Goal: Information Seeking & Learning: Learn about a topic

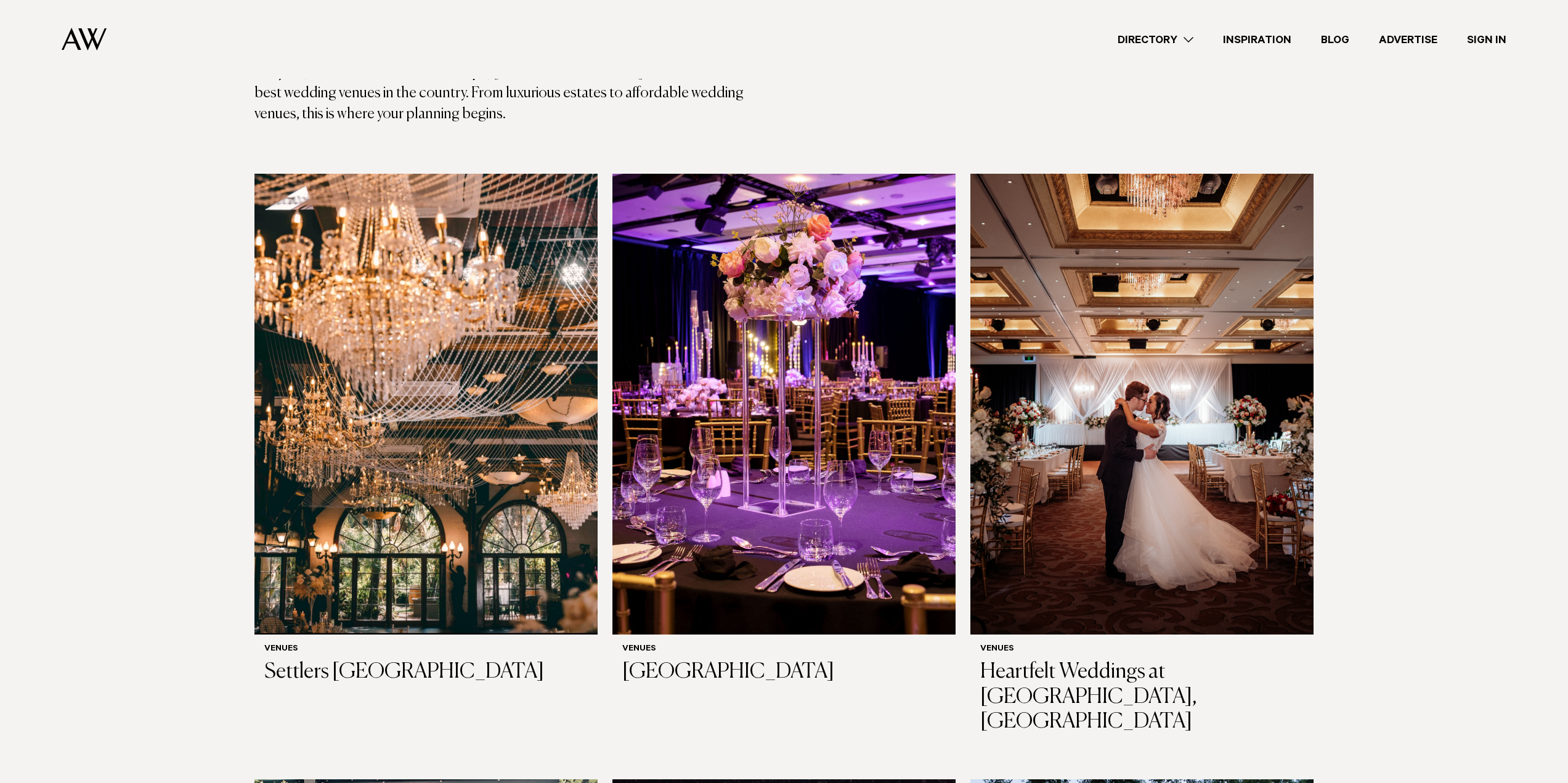
scroll to position [398, 0]
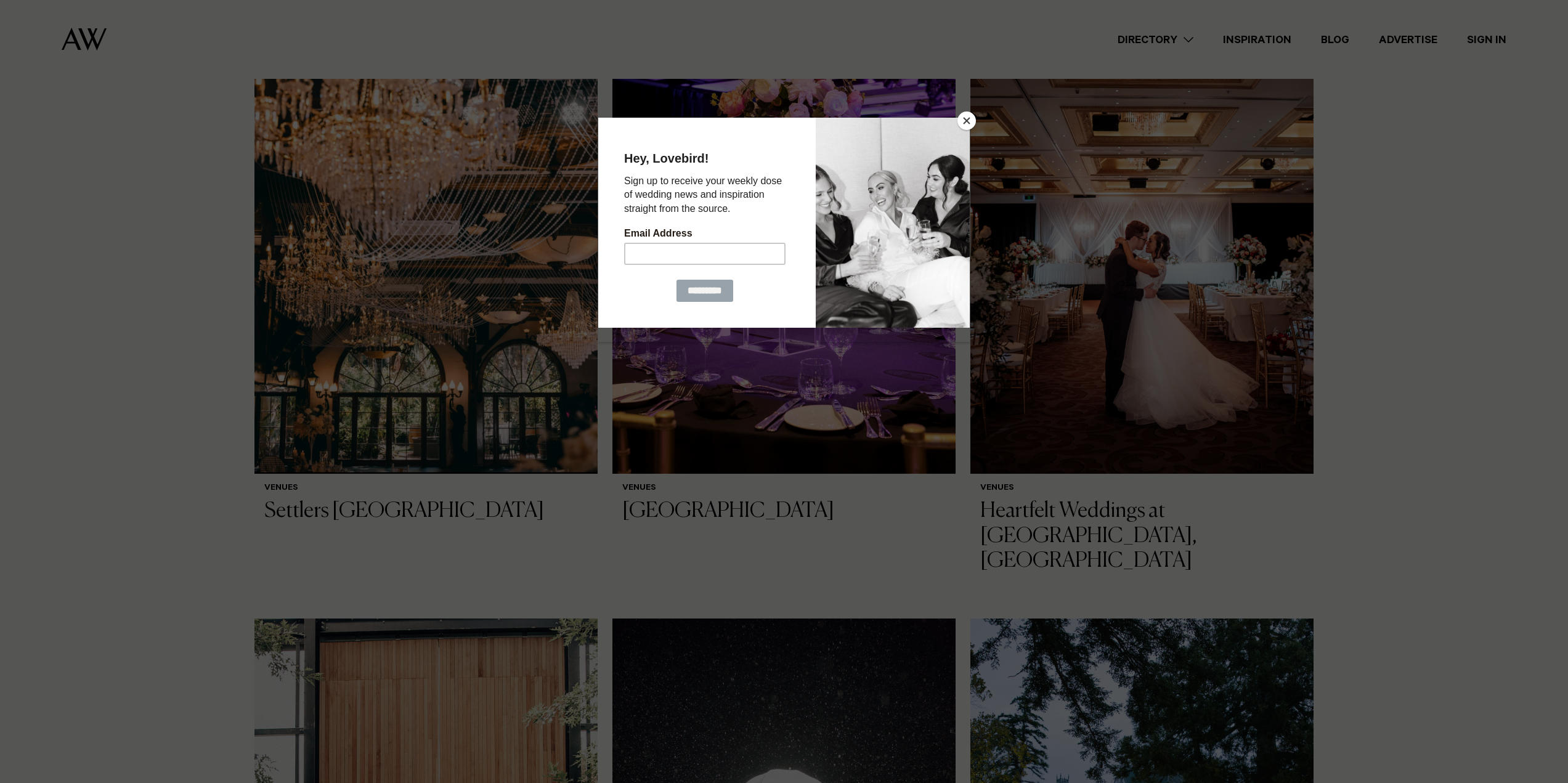
click at [966, 129] on button "Close" at bounding box center [966, 121] width 18 height 18
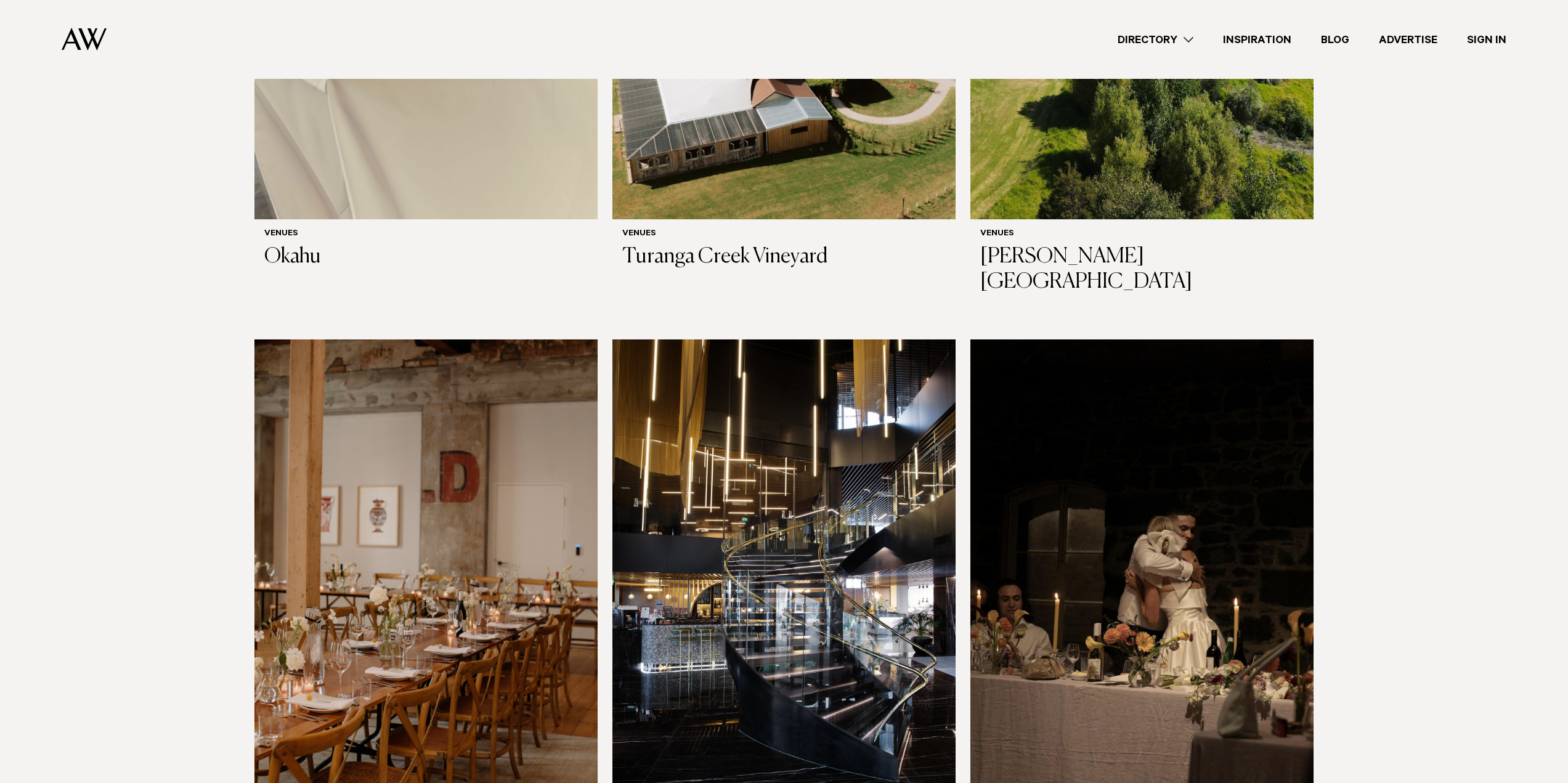
scroll to position [7938, 0]
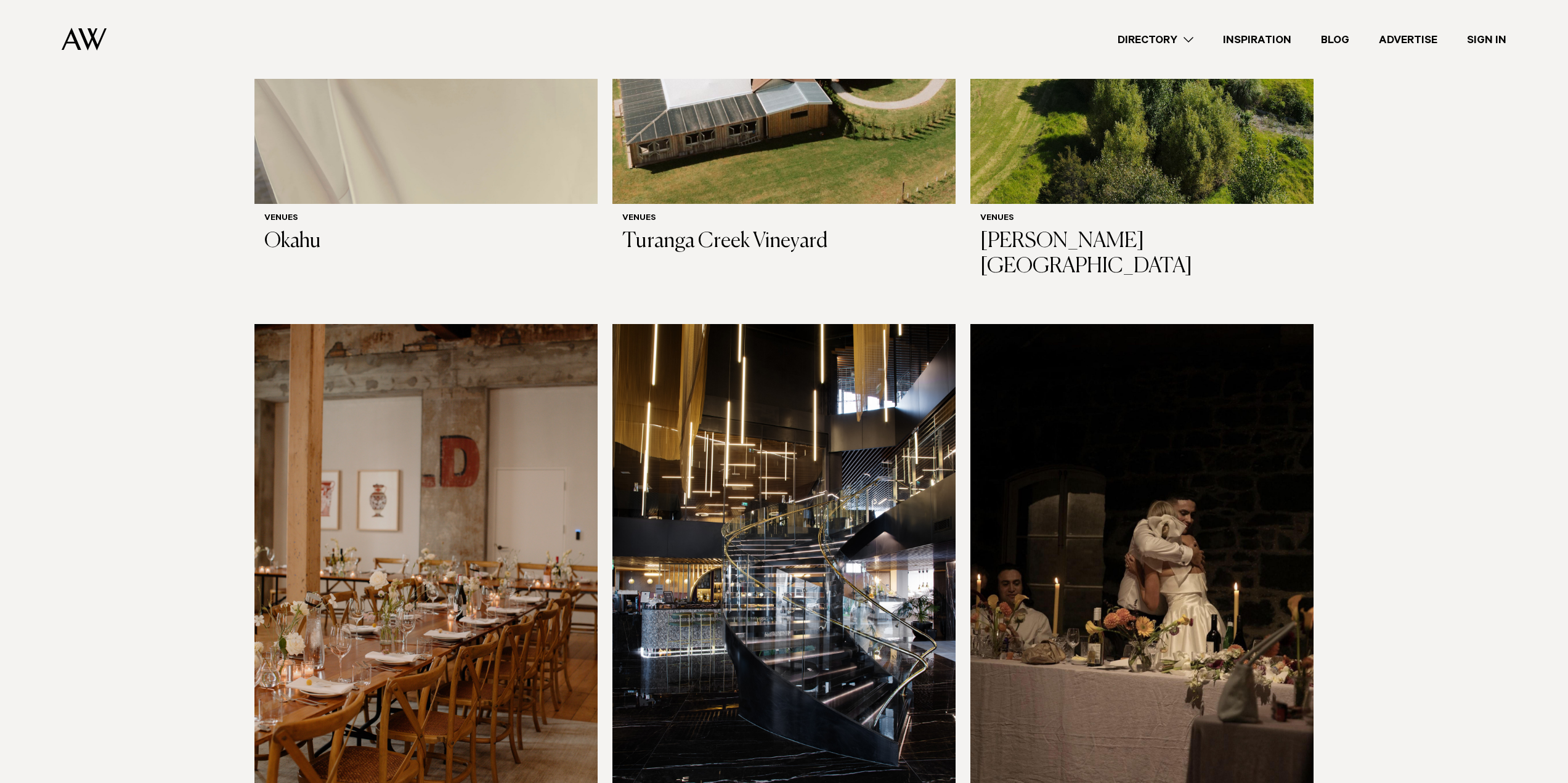
click at [1189, 38] on link "Directory" at bounding box center [1155, 40] width 105 height 17
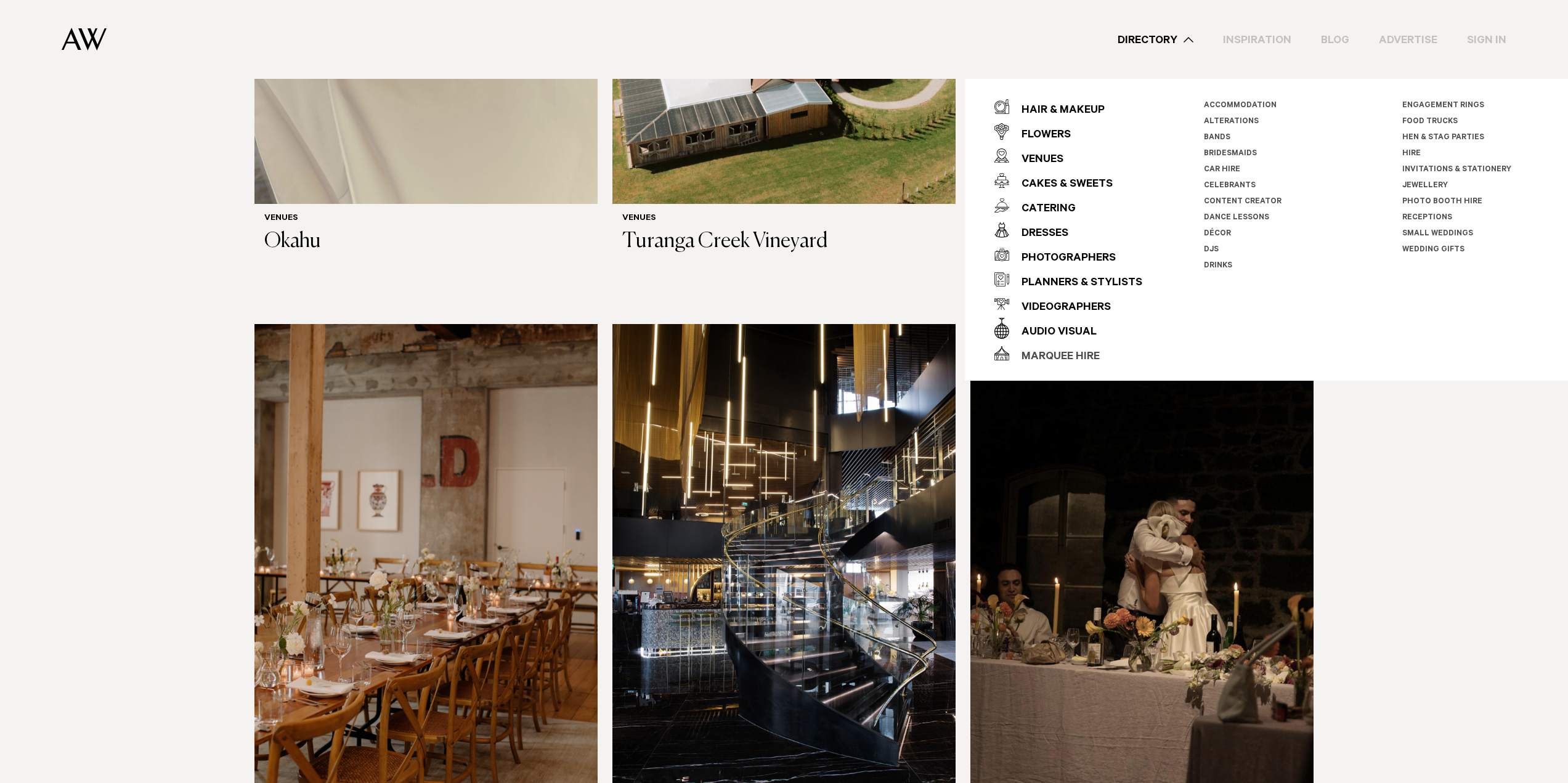
click at [1041, 356] on div "Marquee Hire" at bounding box center [1054, 357] width 91 height 25
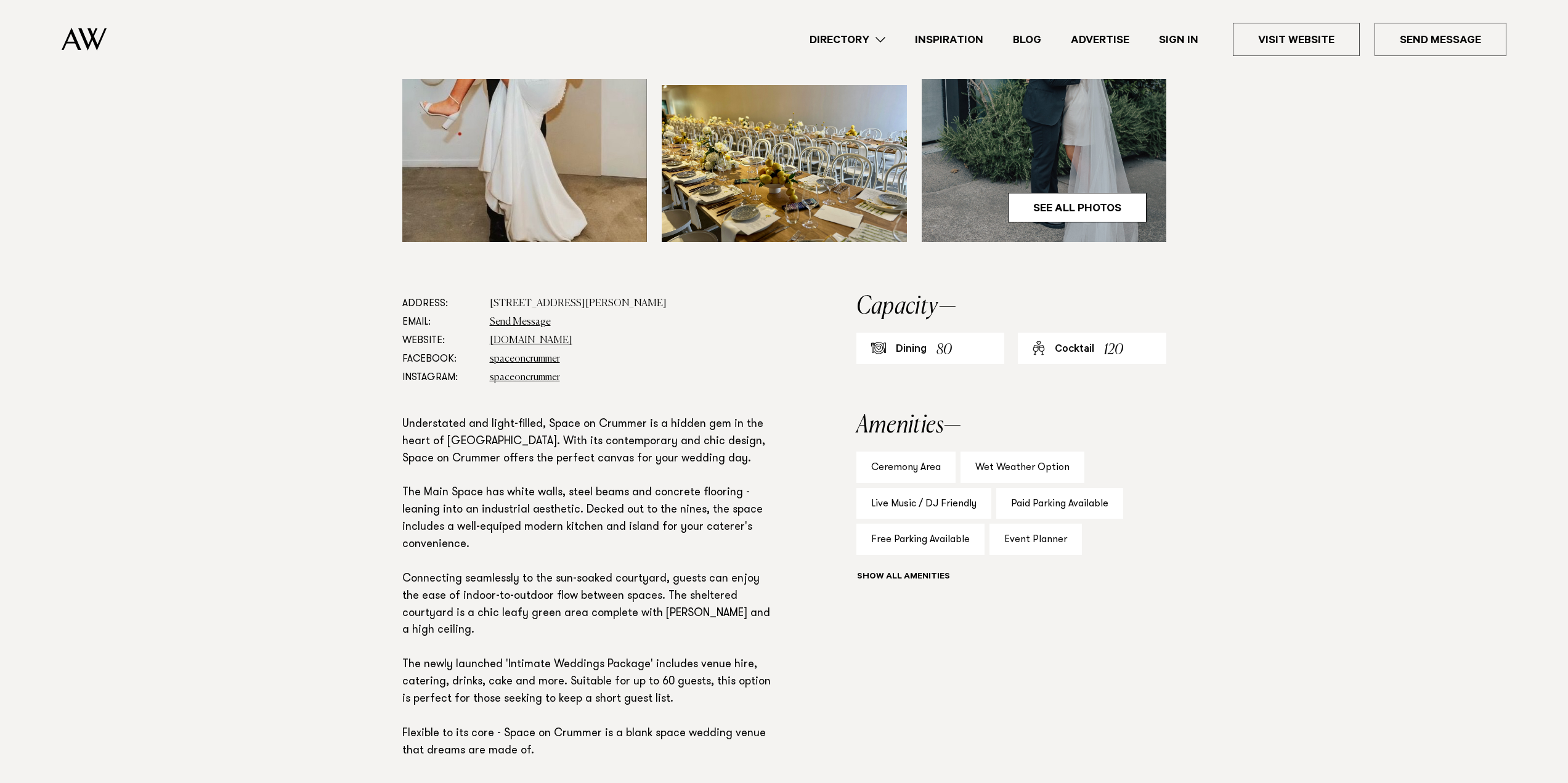
scroll to position [477, 0]
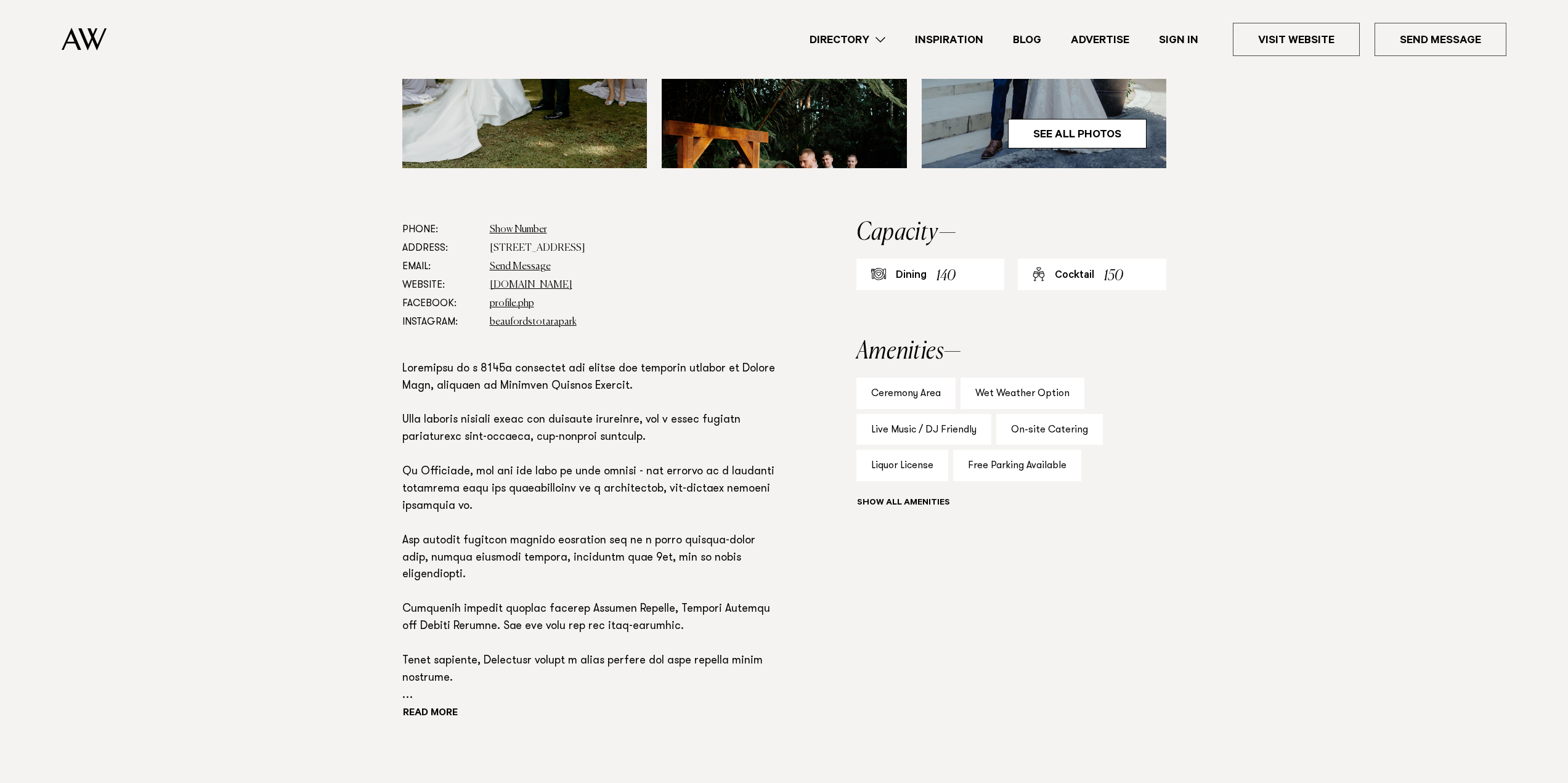
scroll to position [597, 0]
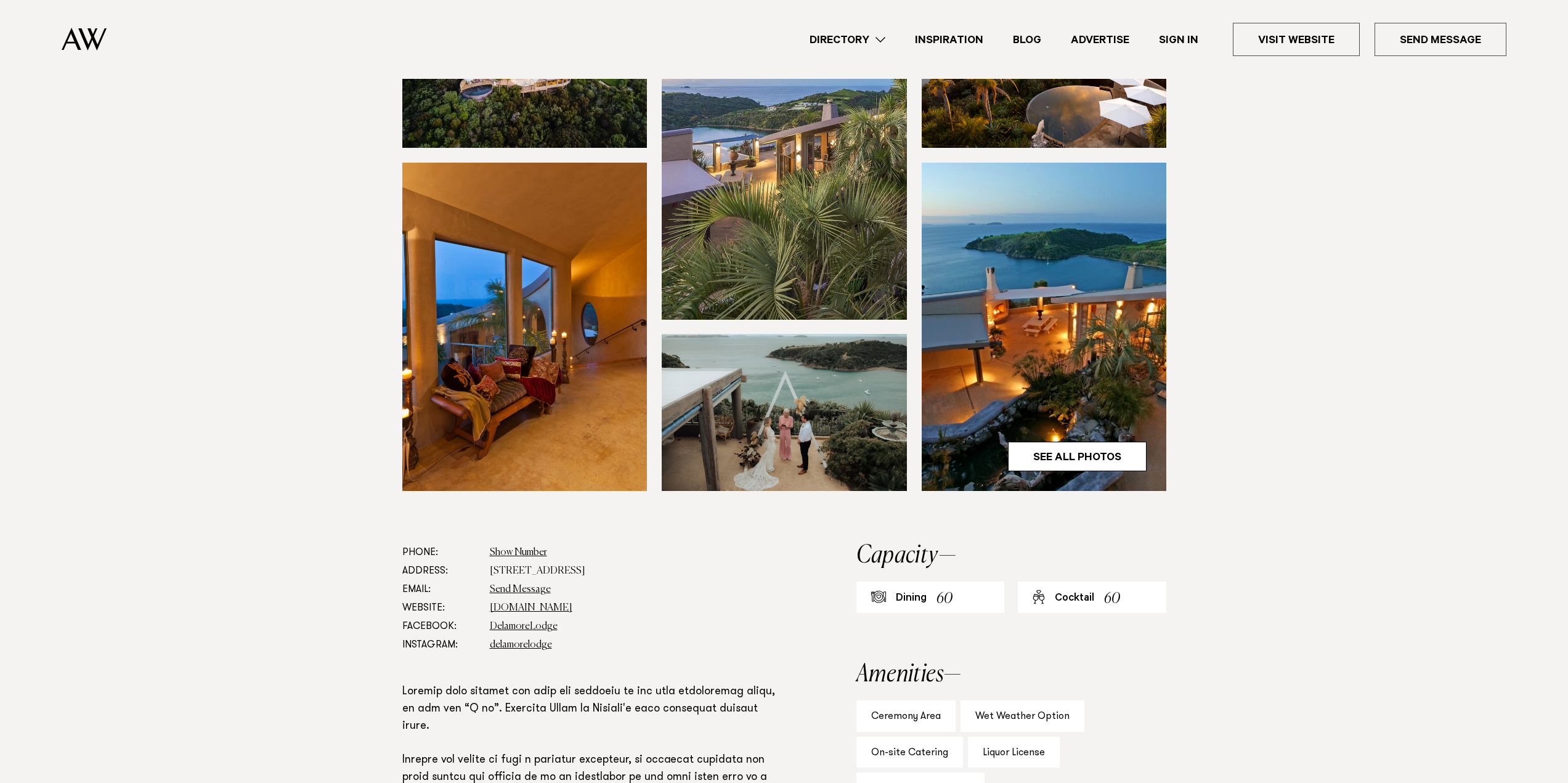
scroll to position [246, 0]
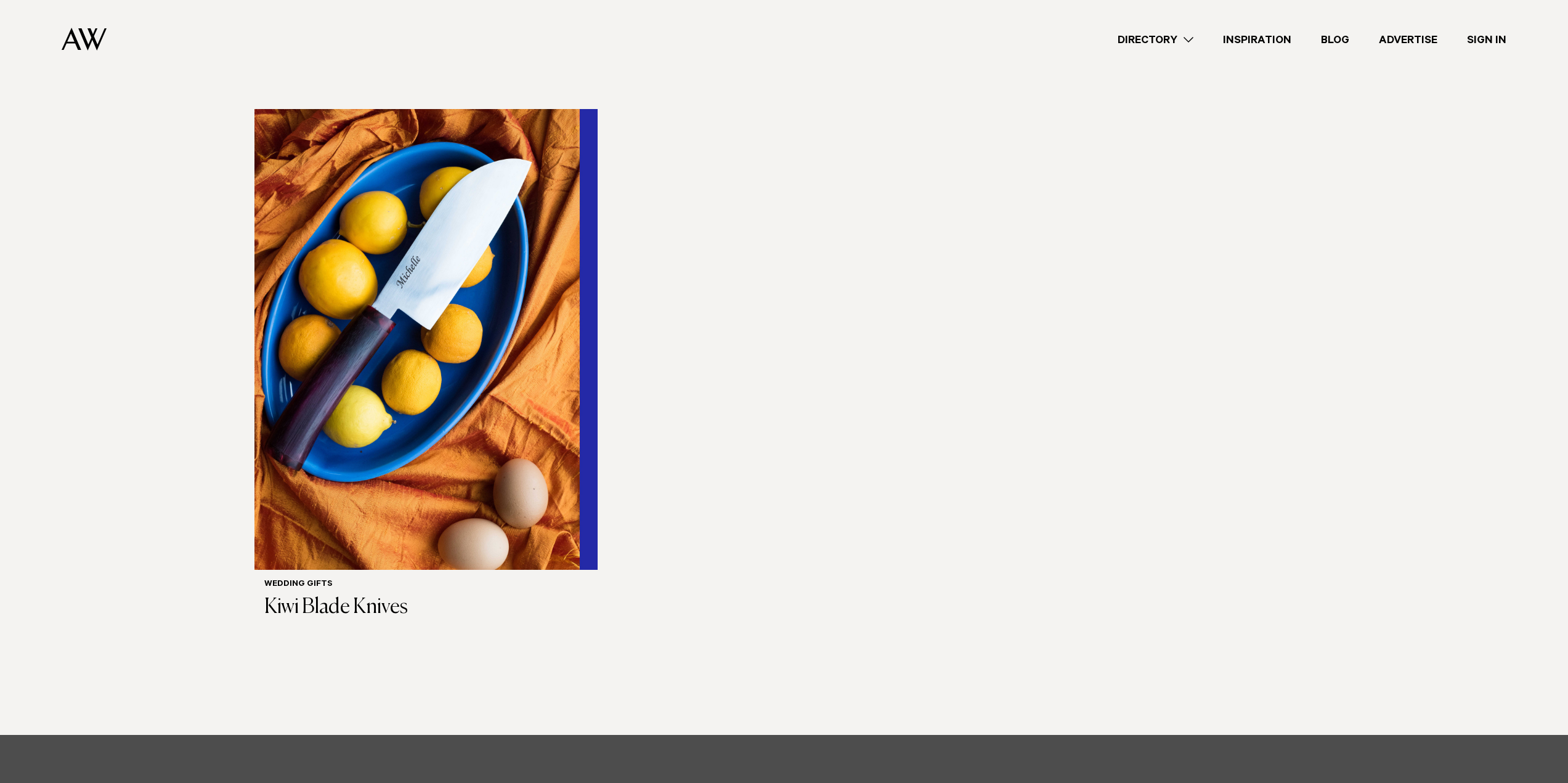
scroll to position [294, 0]
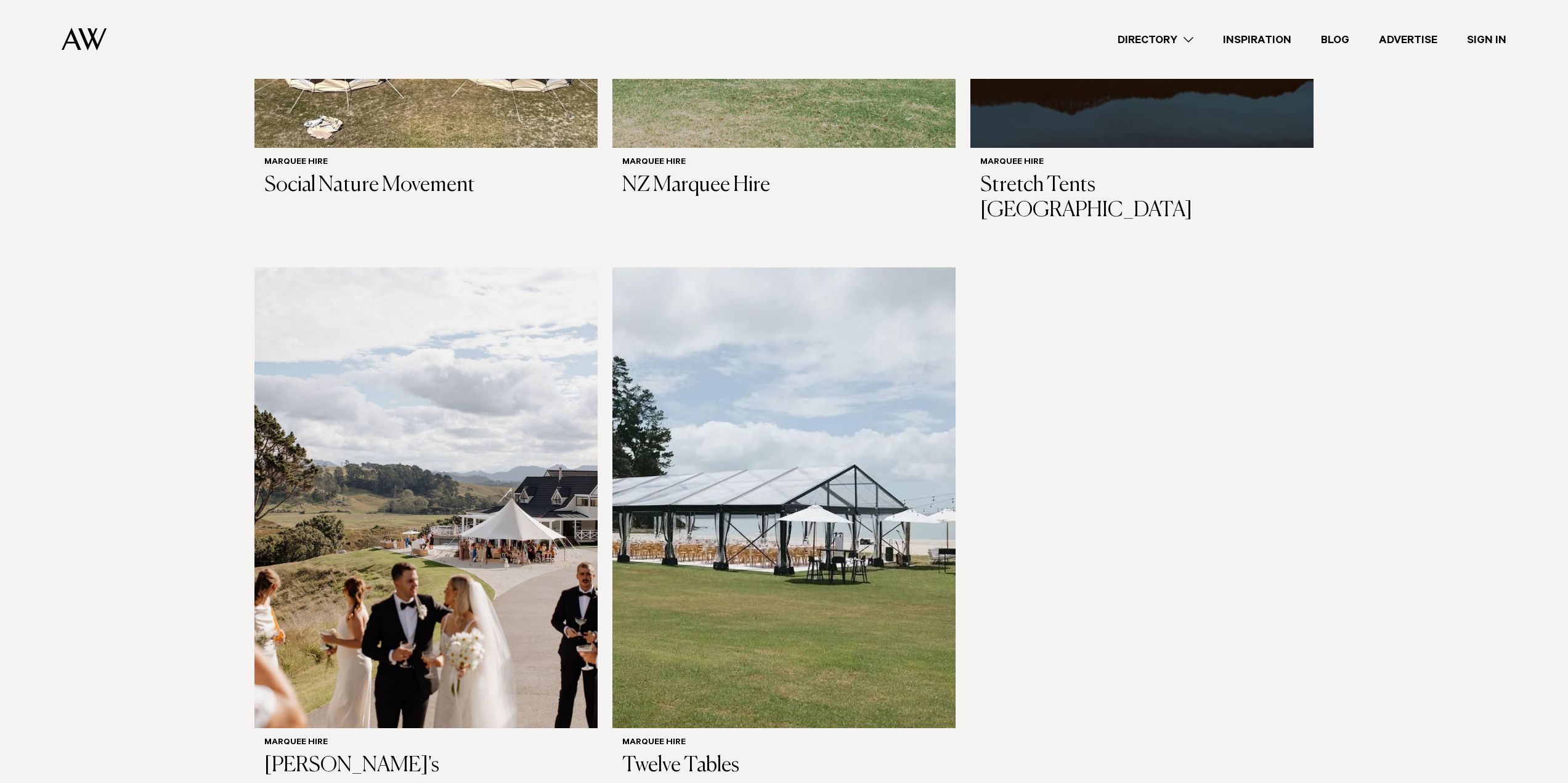
scroll to position [740, 0]
